Goal: Information Seeking & Learning: Learn about a topic

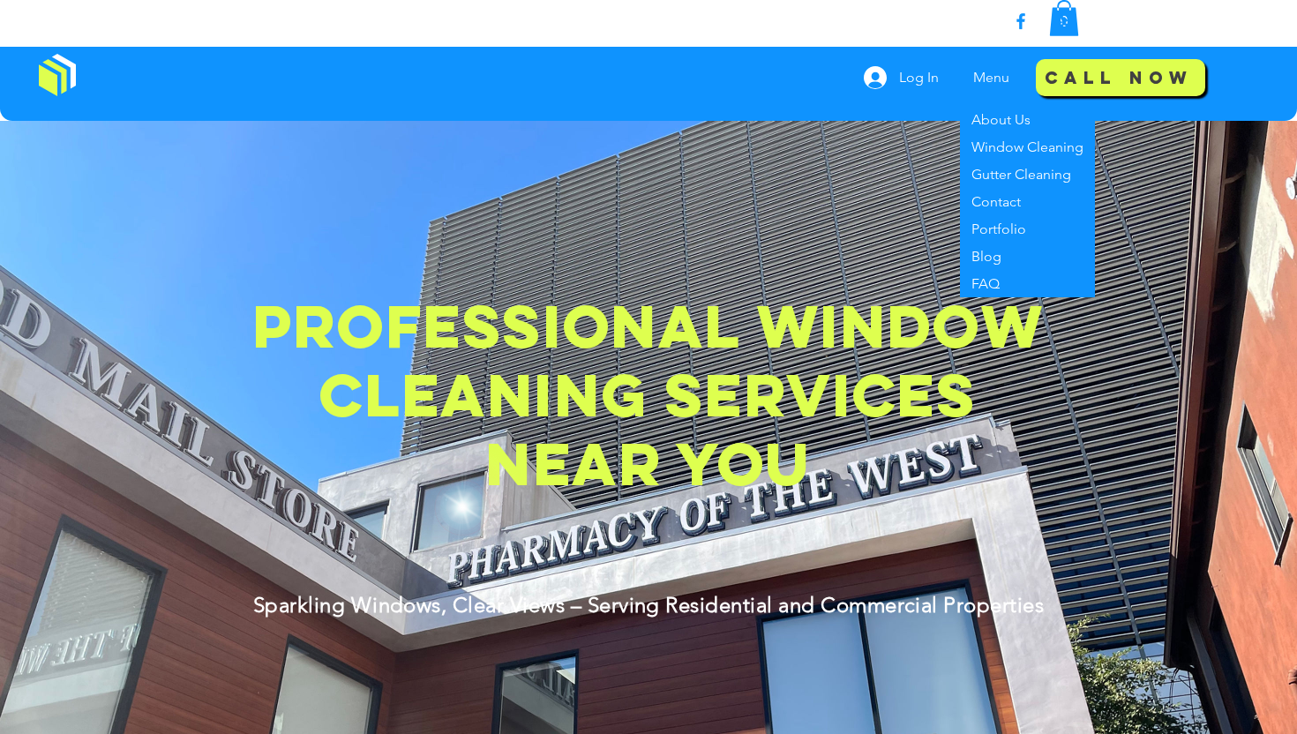
click at [979, 76] on p "Menu" at bounding box center [992, 78] width 54 height 44
click at [984, 136] on p "Window Cleaning" at bounding box center [1028, 146] width 126 height 27
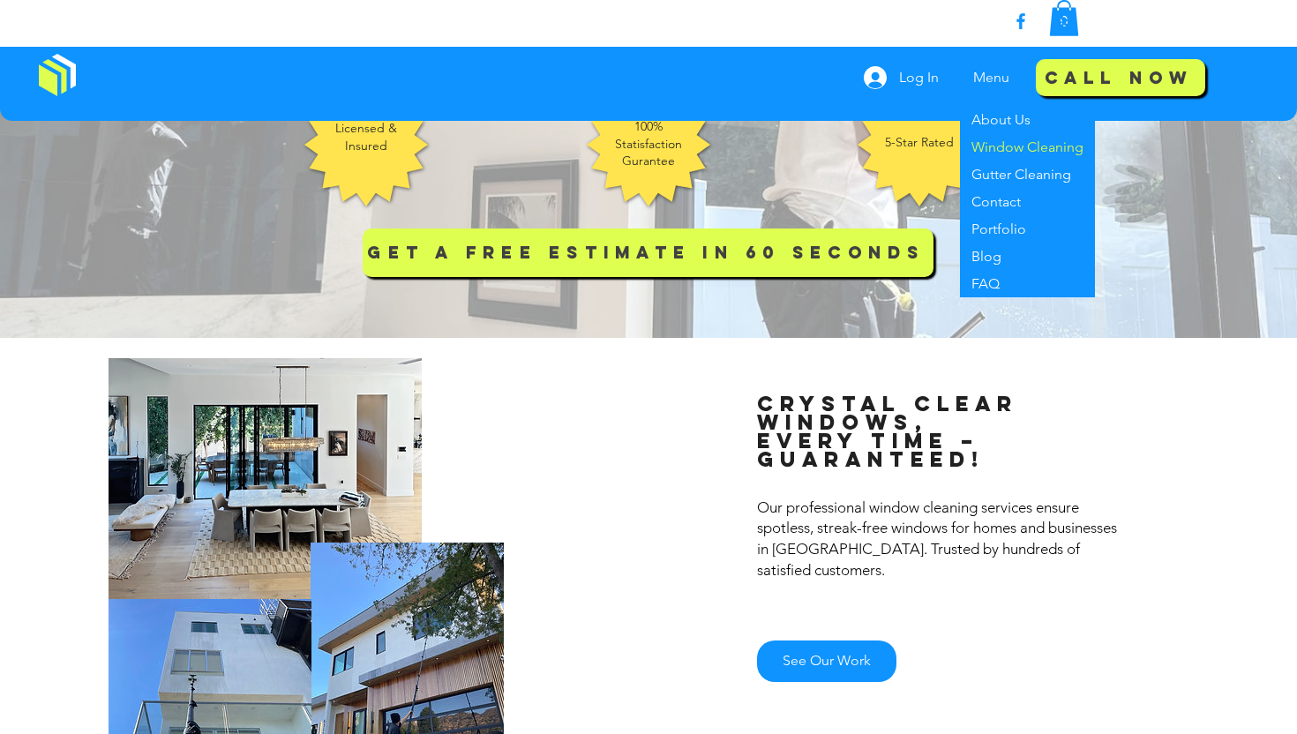
scroll to position [596, 0]
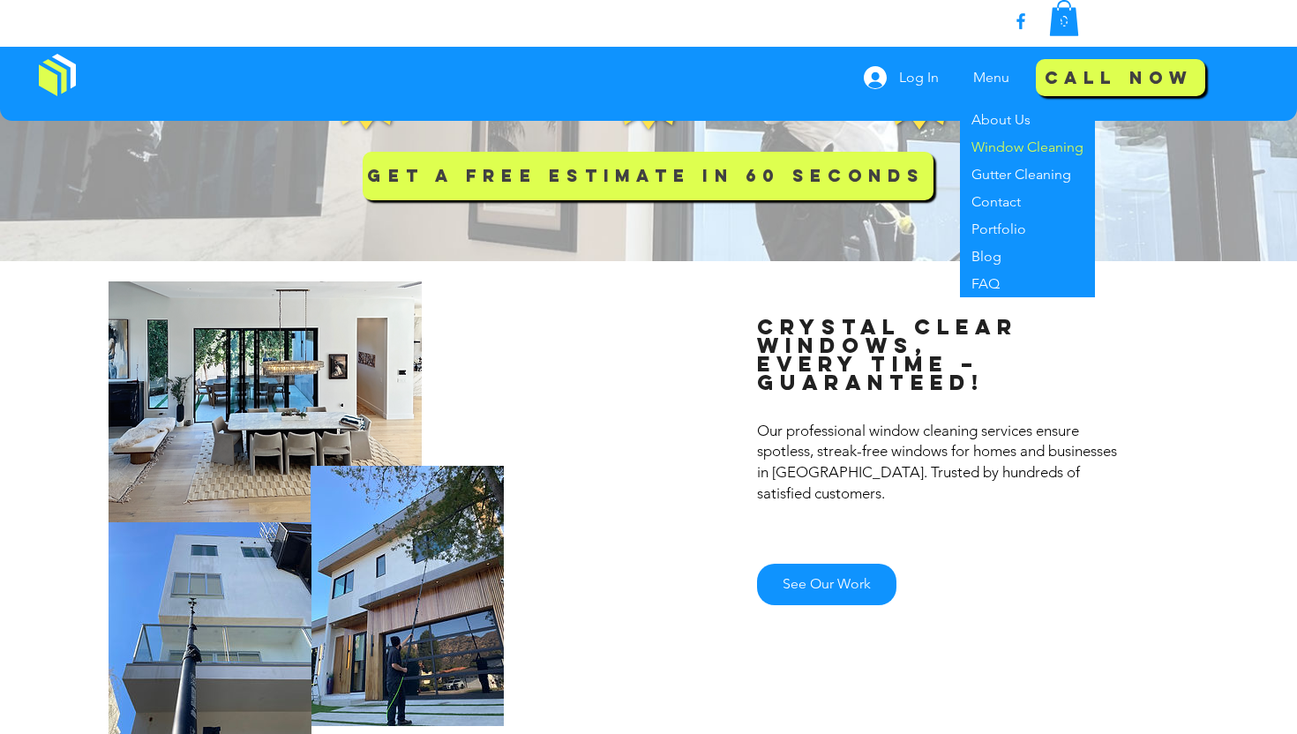
click at [52, 405] on div at bounding box center [324, 529] width 649 height 537
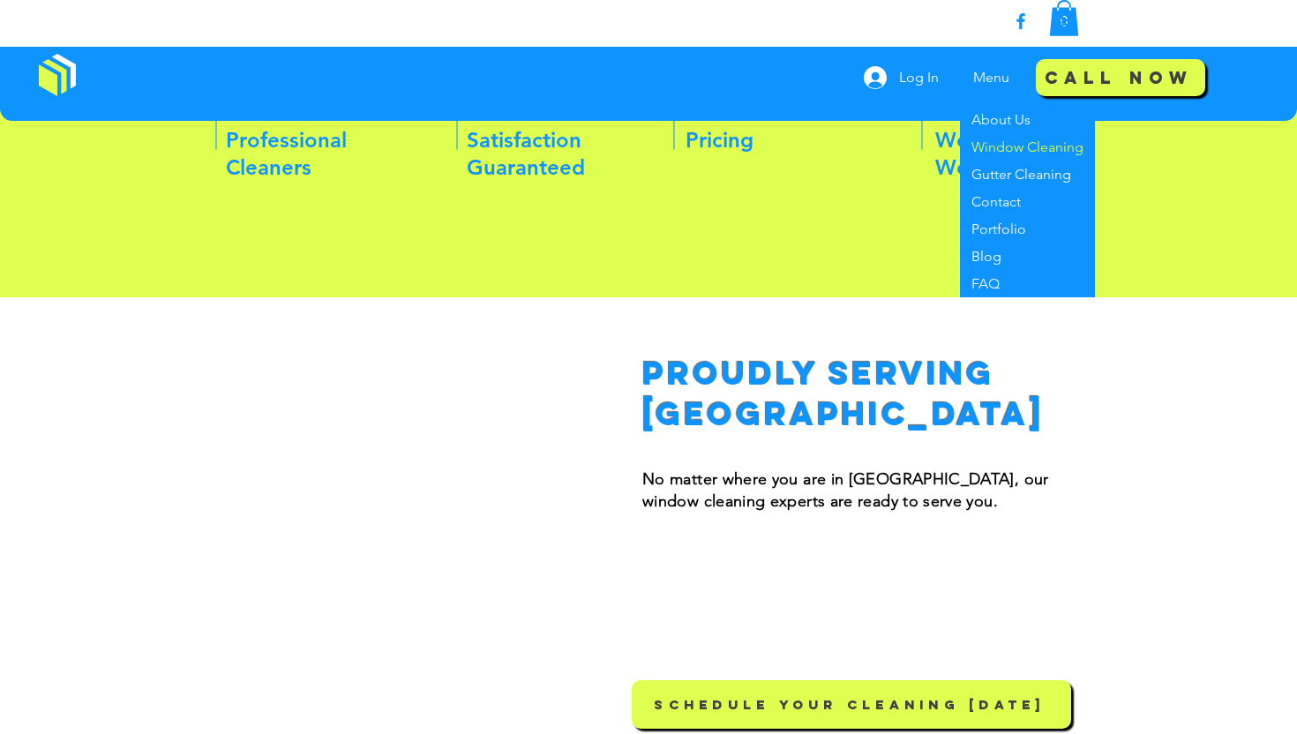
scroll to position [1046, 0]
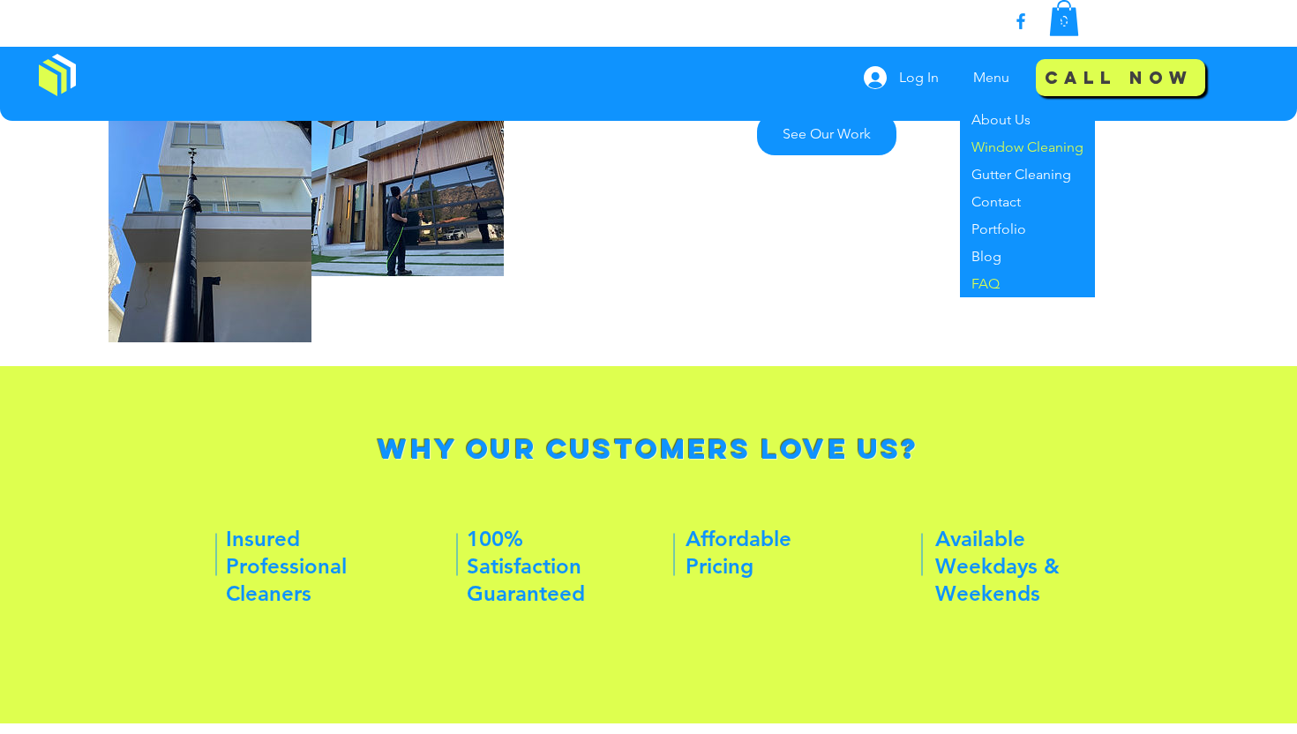
click at [996, 272] on p "FAQ" at bounding box center [986, 283] width 42 height 27
